Goal: Information Seeking & Learning: Learn about a topic

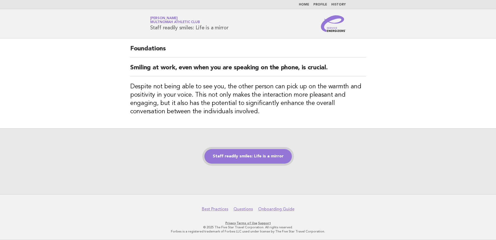
click at [235, 155] on link "Staff readily smiles: Life is a mirror" at bounding box center [247, 156] width 87 height 15
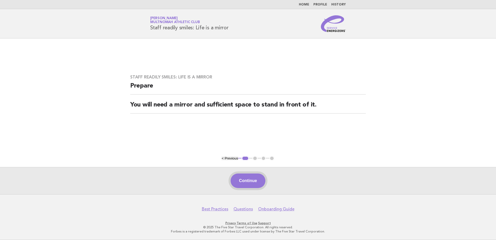
click at [243, 183] on button "Continue" at bounding box center [248, 180] width 34 height 15
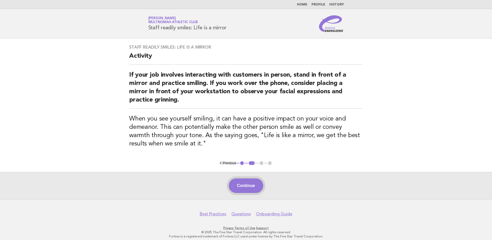
click at [248, 180] on button "Continue" at bounding box center [246, 185] width 34 height 15
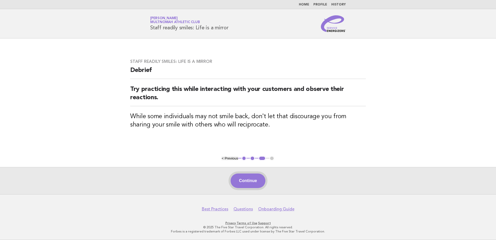
click at [248, 177] on button "Continue" at bounding box center [248, 180] width 34 height 15
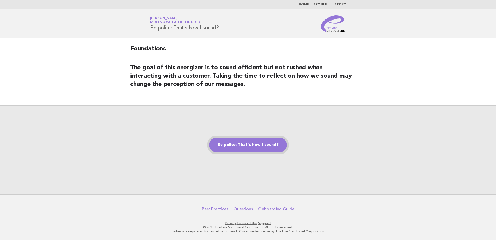
click at [255, 144] on link "Be polite: That's how I sound?" at bounding box center [248, 144] width 78 height 15
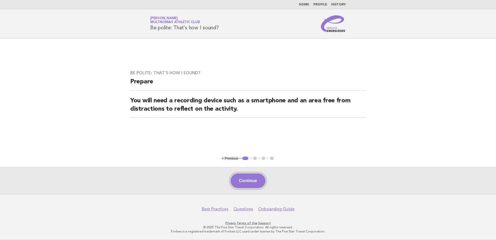
click at [250, 178] on button "Continue" at bounding box center [248, 180] width 34 height 15
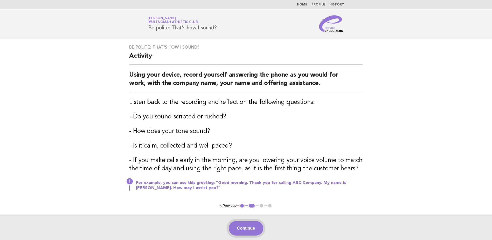
click at [247, 227] on button "Continue" at bounding box center [246, 228] width 34 height 15
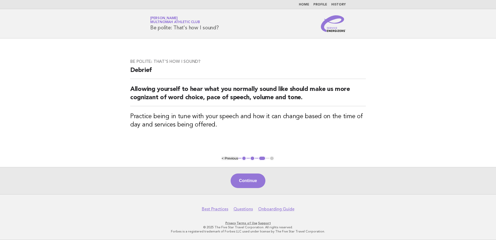
click at [241, 176] on button "Continue" at bounding box center [248, 180] width 34 height 15
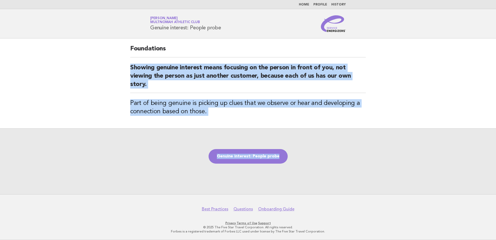
drag, startPoint x: 129, startPoint y: 68, endPoint x: 402, endPoint y: 109, distance: 276.1
click at [402, 109] on main "Foundations Showing genuine interest means focusing on the person in front of y…" at bounding box center [248, 116] width 496 height 156
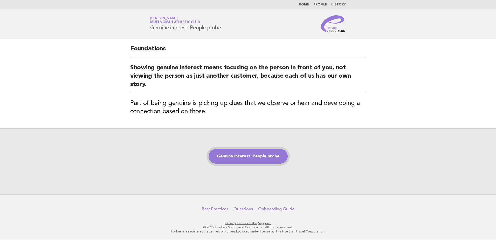
click at [260, 159] on link "Genuine interest: People probe" at bounding box center [247, 156] width 79 height 15
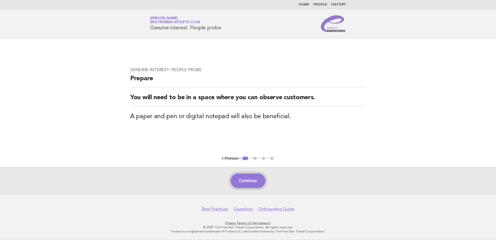
click at [254, 180] on button "Continue" at bounding box center [248, 180] width 34 height 15
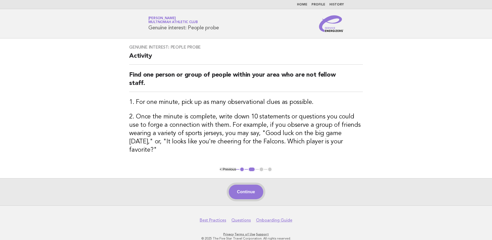
click at [253, 188] on button "Continue" at bounding box center [246, 191] width 34 height 15
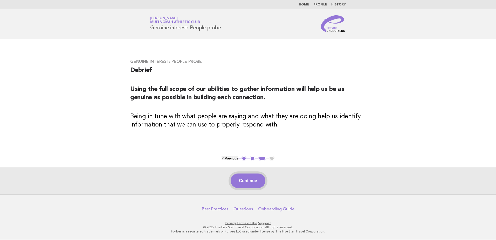
click at [255, 180] on button "Continue" at bounding box center [248, 180] width 34 height 15
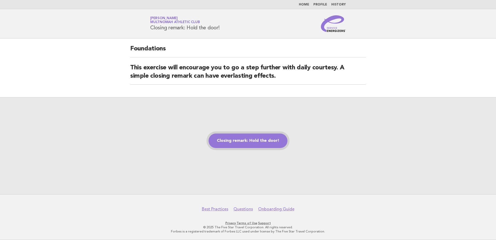
click at [249, 138] on link "Closing remark: Hold the door!" at bounding box center [247, 140] width 79 height 15
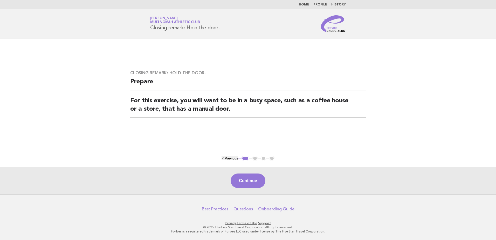
click at [249, 139] on main "Closing remark: Hold the door! Prepare For this exercise, you will want to be i…" at bounding box center [248, 116] width 496 height 156
click at [256, 184] on button "Continue" at bounding box center [248, 180] width 34 height 15
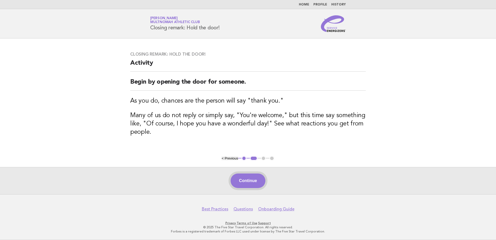
click at [253, 183] on button "Continue" at bounding box center [248, 180] width 34 height 15
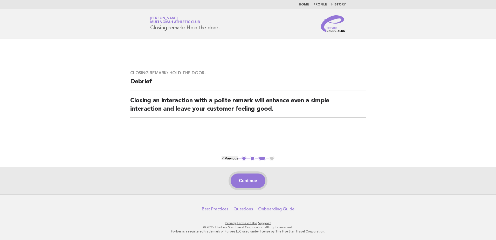
click at [254, 179] on button "Continue" at bounding box center [248, 180] width 34 height 15
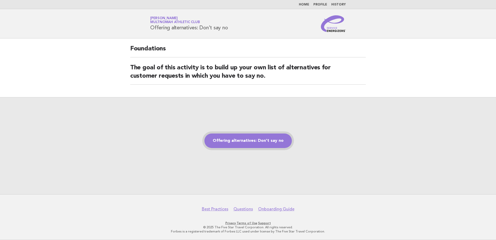
click at [245, 145] on link "Offering alternatives: Don't say no" at bounding box center [247, 140] width 87 height 15
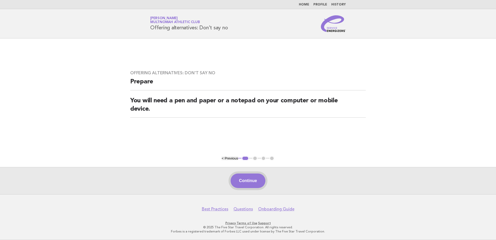
click at [249, 179] on button "Continue" at bounding box center [248, 180] width 34 height 15
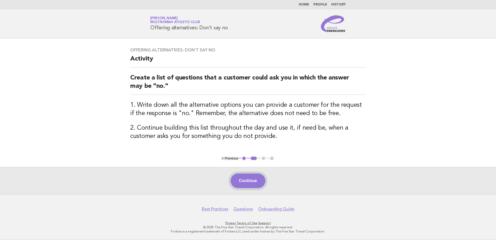
click at [253, 179] on button "Continue" at bounding box center [248, 180] width 34 height 15
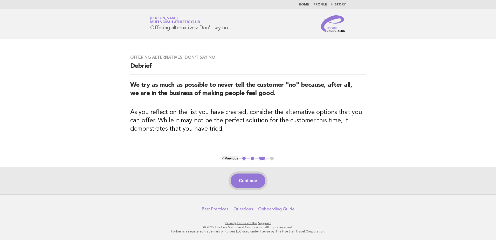
click at [251, 180] on button "Continue" at bounding box center [248, 180] width 34 height 15
